Goal: Navigation & Orientation: Find specific page/section

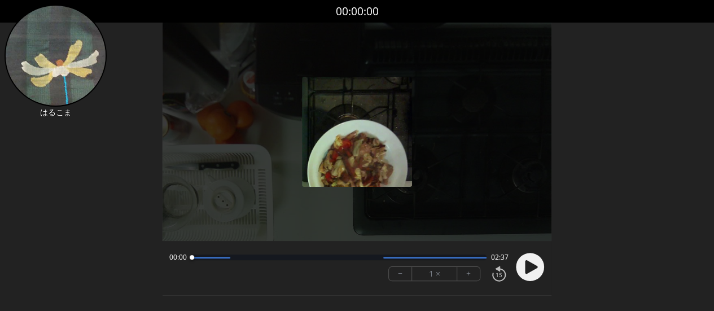
click at [532, 266] on icon at bounding box center [531, 267] width 12 height 14
click at [533, 260] on circle at bounding box center [530, 267] width 28 height 28
click at [531, 266] on icon at bounding box center [531, 267] width 12 height 14
click at [531, 266] on circle at bounding box center [530, 267] width 28 height 28
click at [531, 264] on icon at bounding box center [531, 267] width 12 height 14
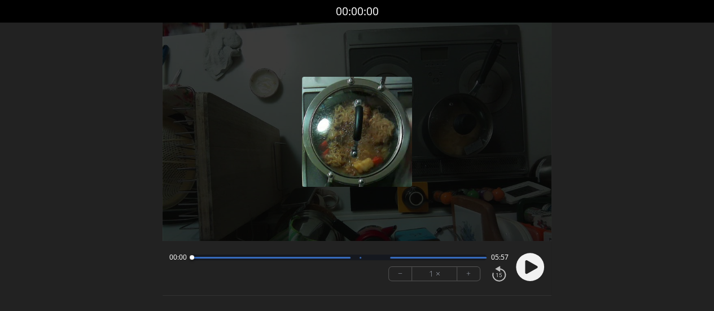
click at [531, 267] on icon at bounding box center [531, 267] width 12 height 14
